Goal: Answer question/provide support

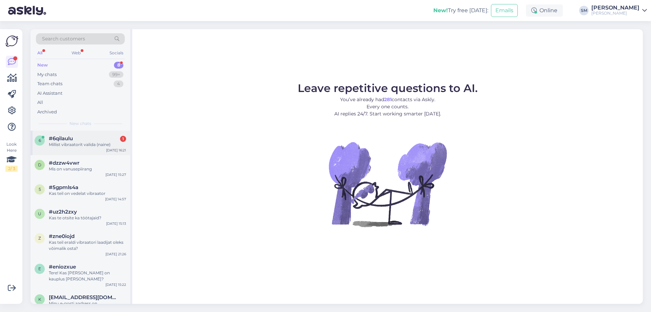
click at [106, 149] on div "6 #6qilaulu 1 Millist vibraatorit valida (naine) [DATE] 16:21" at bounding box center [81, 143] width 100 height 24
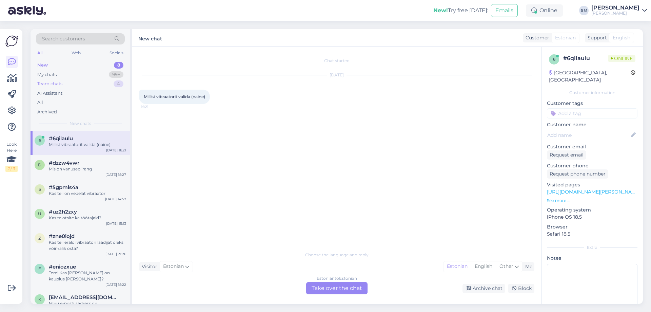
click at [87, 82] on div "Team chats 4" at bounding box center [80, 83] width 89 height 9
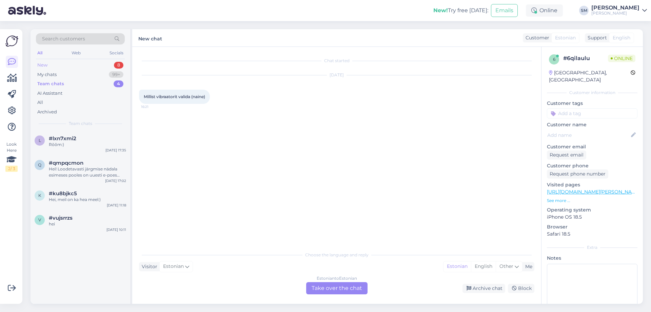
click at [91, 68] on div "New 8" at bounding box center [80, 64] width 89 height 9
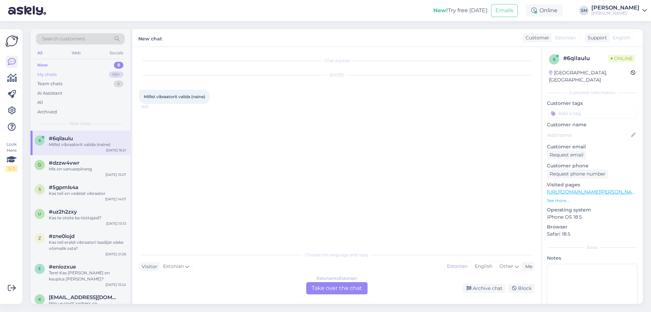
click at [91, 73] on div "My chats 99+" at bounding box center [80, 74] width 89 height 9
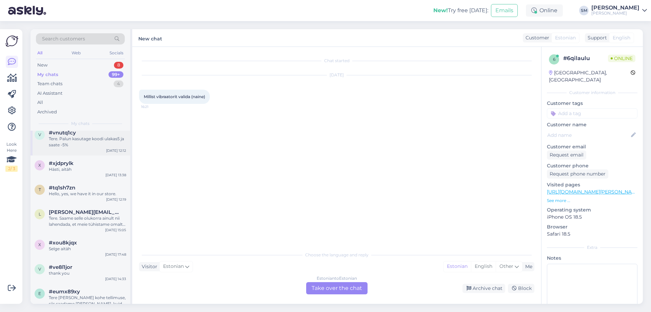
scroll to position [68, 0]
click at [123, 208] on div "[PERSON_NAME][EMAIL_ADDRESS][PERSON_NAME][DOMAIN_NAME]" at bounding box center [87, 211] width 77 height 6
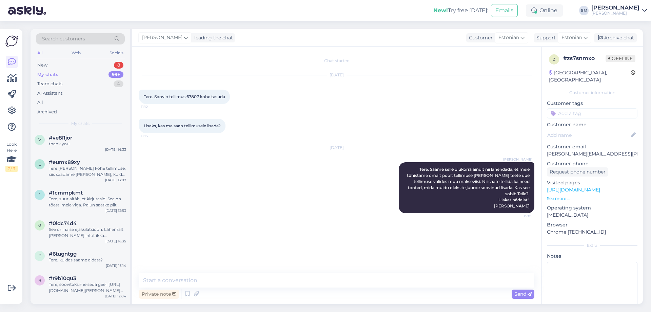
scroll to position [170, 0]
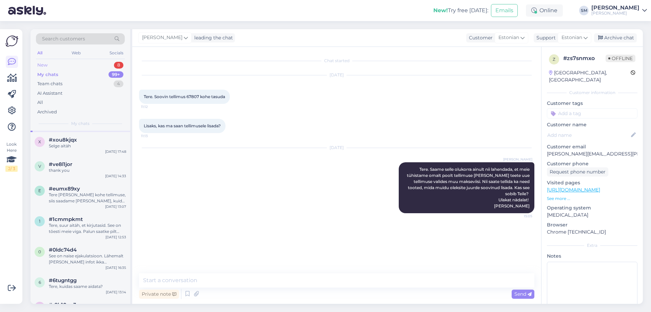
click at [106, 60] on div "Search customers All Web Socials New 8 My chats 99+ Team chats 4 AI Assistant A…" at bounding box center [81, 79] width 100 height 101
click at [105, 62] on div "New 8" at bounding box center [80, 64] width 89 height 9
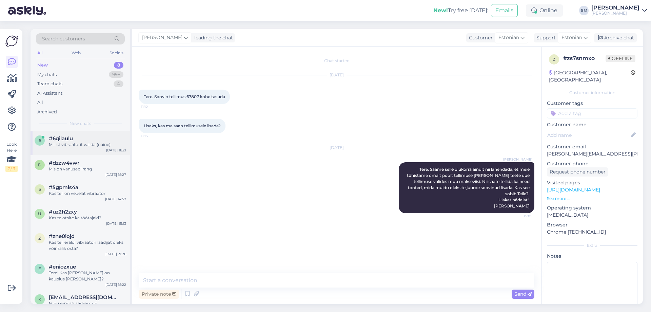
click at [92, 140] on div "#6qilaulu" at bounding box center [87, 138] width 77 height 6
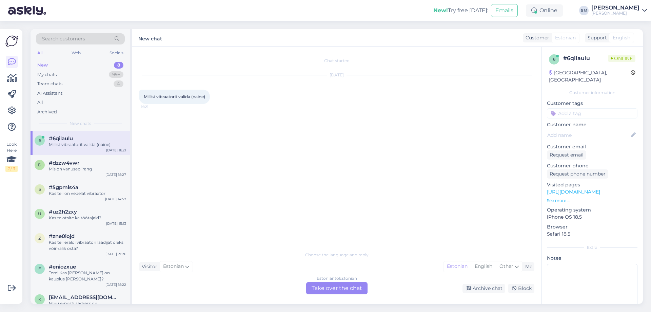
click at [325, 288] on div "Estonian to Estonian Take over the chat" at bounding box center [336, 288] width 61 height 12
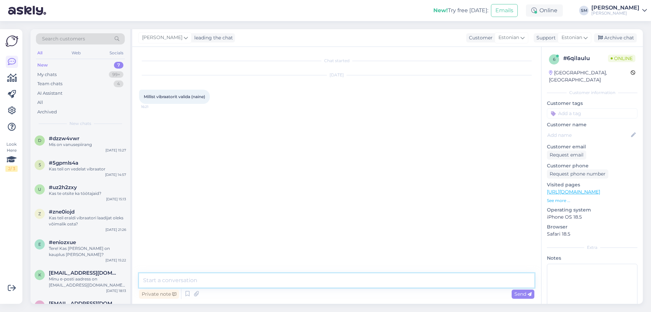
click at [339, 277] on textarea at bounding box center [336, 280] width 395 height 14
type textarea "Kas soovite pigem õrnemaid vibratsioone või keskmisi?"
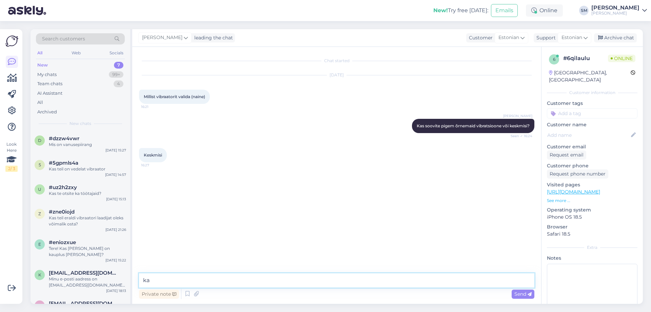
type textarea "k"
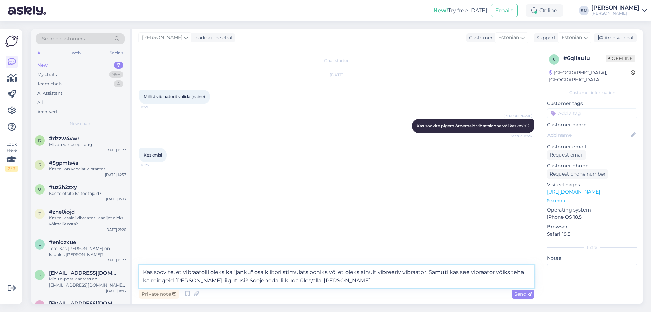
type textarea "Kas soovite, et vibraatolil oleks ka "jänku" osa kliitori stimulatsiooniks või …"
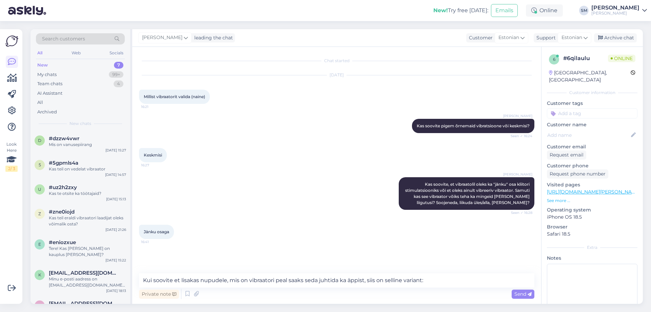
click at [551, 197] on p "See more ..." at bounding box center [592, 200] width 91 height 6
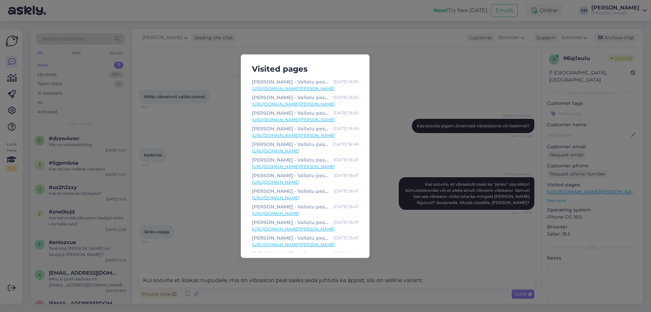
click at [313, 90] on link "[URL][DOMAIN_NAME][PERSON_NAME]" at bounding box center [305, 88] width 106 height 6
click at [399, 80] on div "Visited pages [PERSON_NAME] - Vallatu pesupood [DATE] 16:50 [URL][DOMAIN_NAME][…" at bounding box center [325, 156] width 651 height 312
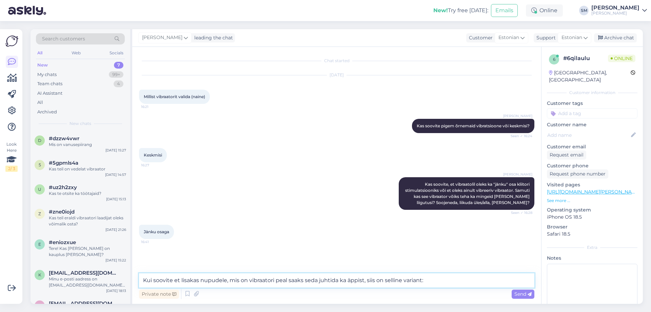
click at [449, 279] on textarea "Kui soovite et lisakas nupudele, mis on vibraatori peal saaks seda juhtida ka ä…" at bounding box center [336, 280] width 395 height 14
paste textarea "[URL][DOMAIN_NAME][PERSON_NAME]"
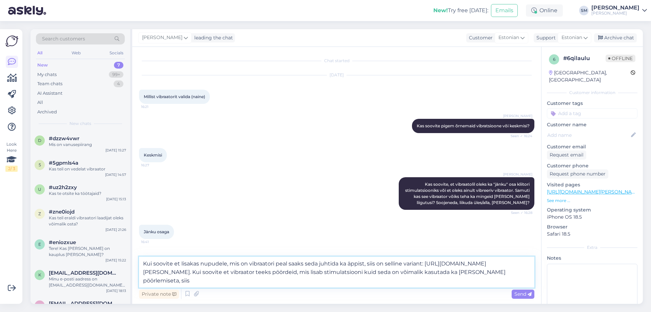
paste textarea "[URL][DOMAIN_NAME][PERSON_NAME]"
drag, startPoint x: 521, startPoint y: 282, endPoint x: 272, endPoint y: 281, distance: 248.9
click at [272, 281] on textarea "Kui soovite et lisakas nupudele, mis on vibraatori peal saaks seda juhtida ka ä…" at bounding box center [336, 271] width 395 height 31
paste textarea "[URL][DOMAIN_NAME][PERSON_NAME]"
type textarea "Kui soovite et lisakas nupudele, mis on vibraatori peal saaks seda juhtida ka ä…"
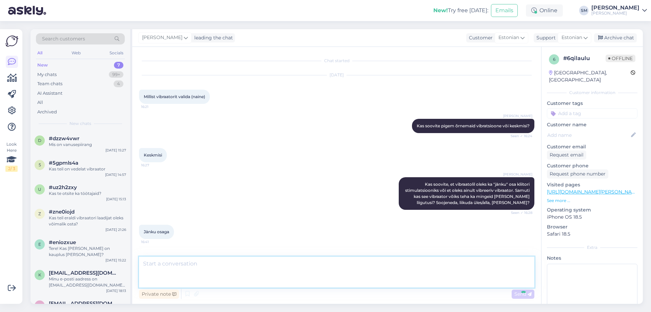
scroll to position [45, 0]
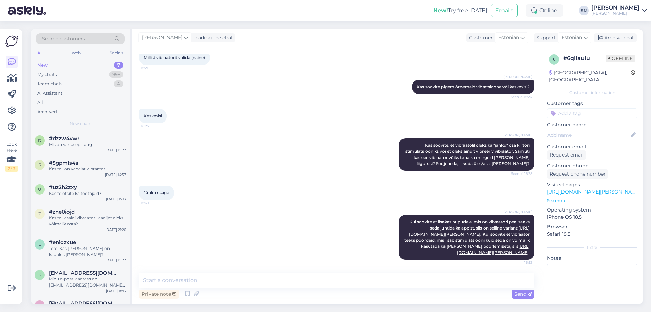
click at [572, 197] on p "See more ..." at bounding box center [592, 200] width 91 height 6
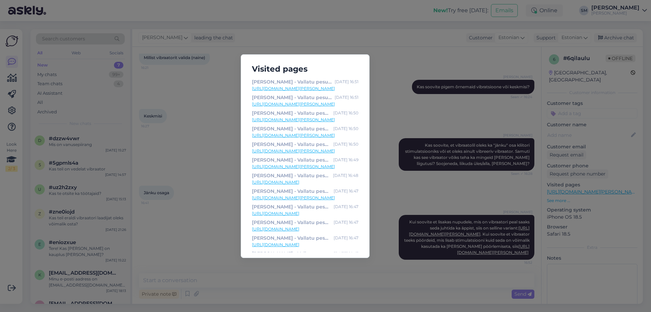
click at [320, 105] on link "[URL][DOMAIN_NAME][PERSON_NAME]" at bounding box center [305, 104] width 106 height 6
click at [322, 120] on link "[URL][DOMAIN_NAME][PERSON_NAME]" at bounding box center [305, 120] width 106 height 6
click at [334, 150] on link "[URL][DOMAIN_NAME][PERSON_NAME]" at bounding box center [305, 151] width 106 height 6
click at [322, 167] on link "[URL][DOMAIN_NAME][PERSON_NAME]" at bounding box center [305, 166] width 106 height 6
click at [316, 198] on link "[URL][DOMAIN_NAME][PERSON_NAME]" at bounding box center [305, 198] width 106 height 6
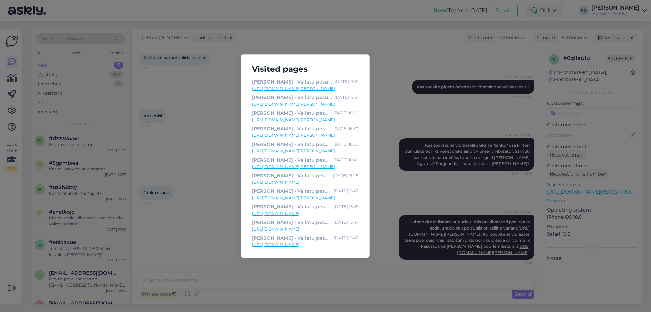
click at [213, 213] on div "Visited pages [PERSON_NAME] - Vallatu pesupood [DATE] 16:51 [URL][DOMAIN_NAME][…" at bounding box center [325, 156] width 651 height 312
